Goal: Task Accomplishment & Management: Complete application form

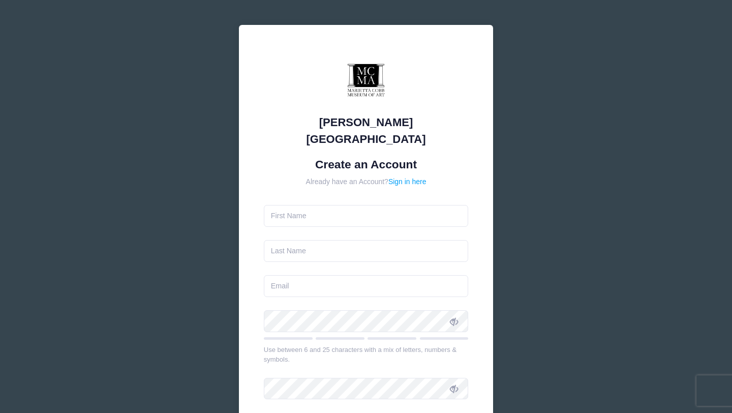
type input "[PERSON_NAME]"
type input "[DOMAIN_NAME][EMAIL_ADDRESS][DOMAIN_NAME]"
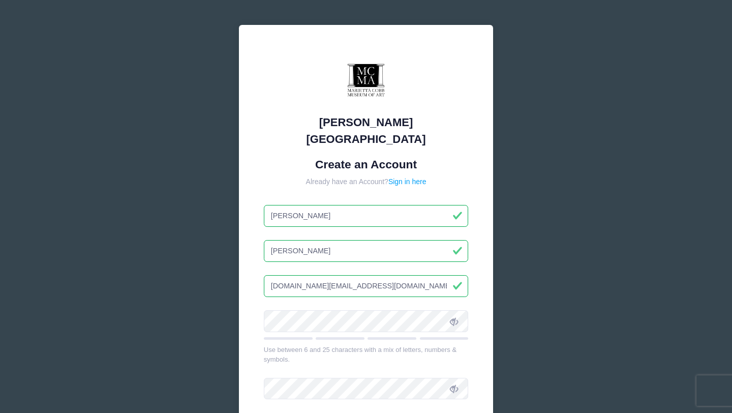
scroll to position [140, 0]
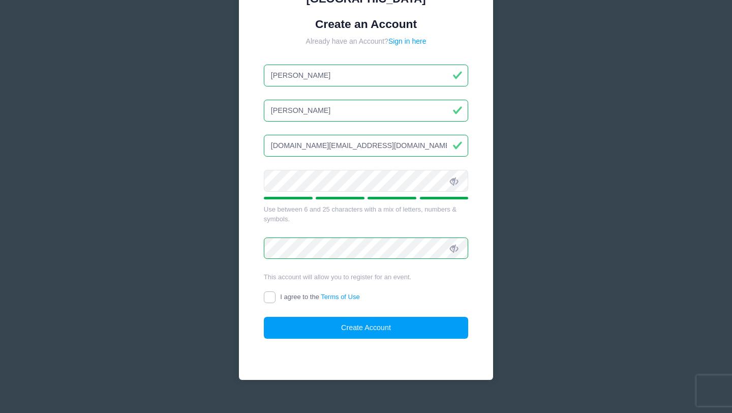
click at [266, 291] on input "I agree to the Terms of Use" at bounding box center [270, 297] width 12 height 12
checkbox input "true"
click at [318, 317] on button "Create Account" at bounding box center [366, 328] width 205 height 22
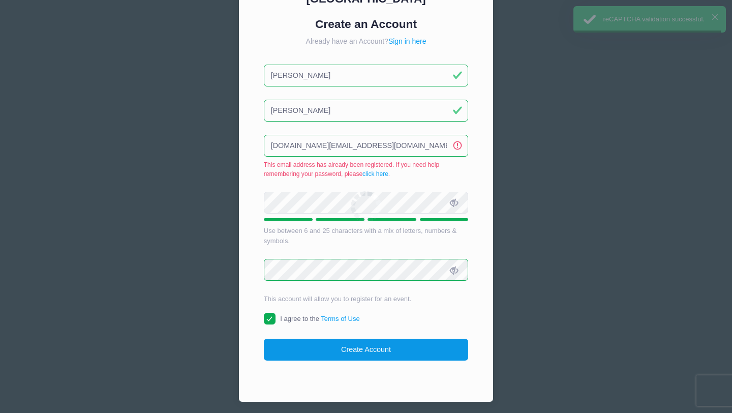
scroll to position [162, 0]
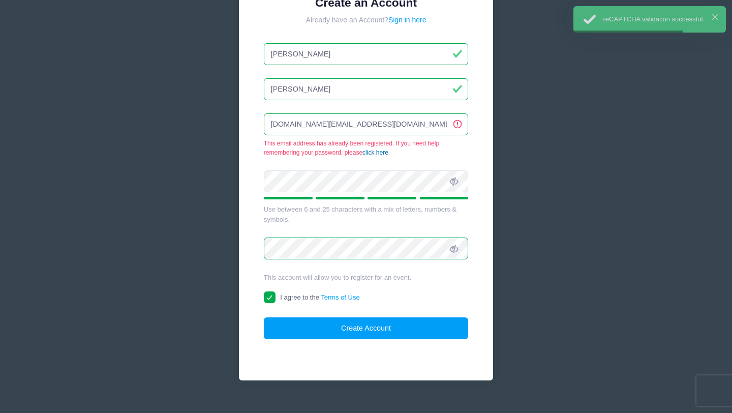
click at [386, 149] on link "click here" at bounding box center [375, 152] width 26 height 7
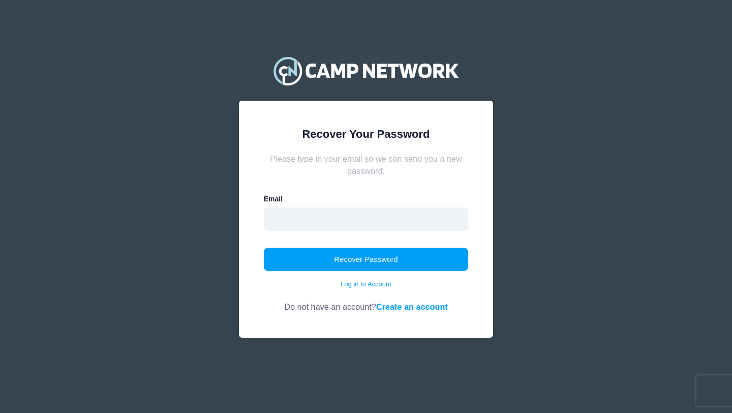
click at [306, 218] on input "email" at bounding box center [366, 218] width 205 height 23
click at [357, 285] on link "Log in to Account" at bounding box center [365, 284] width 51 height 10
click at [330, 226] on input "email" at bounding box center [366, 218] width 205 height 23
type input "[DOMAIN_NAME][EMAIL_ADDRESS][DOMAIN_NAME]"
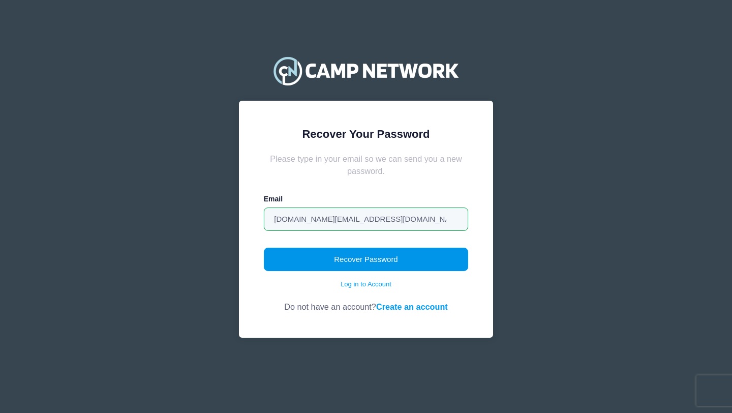
click at [329, 253] on button "Recover Password" at bounding box center [366, 258] width 205 height 23
